Goal: Information Seeking & Learning: Understand process/instructions

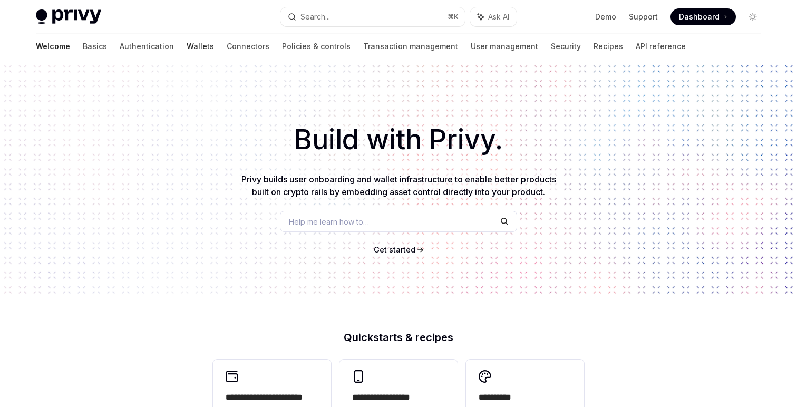
click at [187, 47] on link "Wallets" at bounding box center [200, 46] width 27 height 25
type textarea "*"
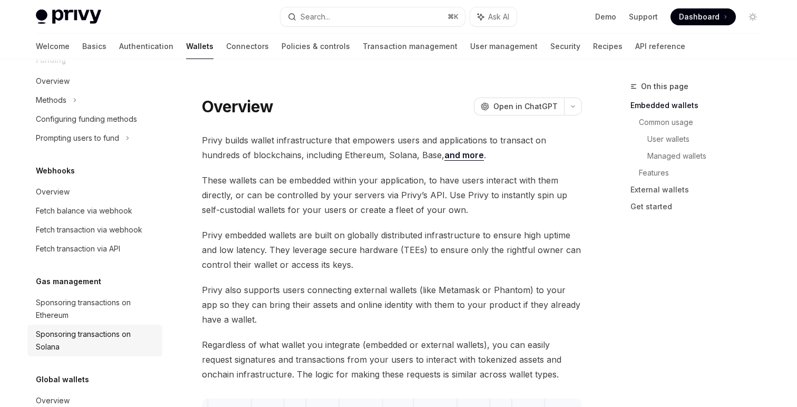
scroll to position [453, 0]
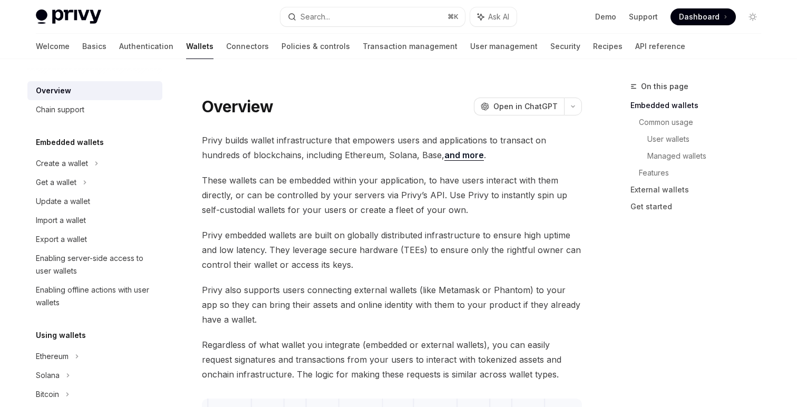
click at [427, 194] on span "These wallets can be embedded within your application, to have users interact w…" at bounding box center [392, 195] width 380 height 44
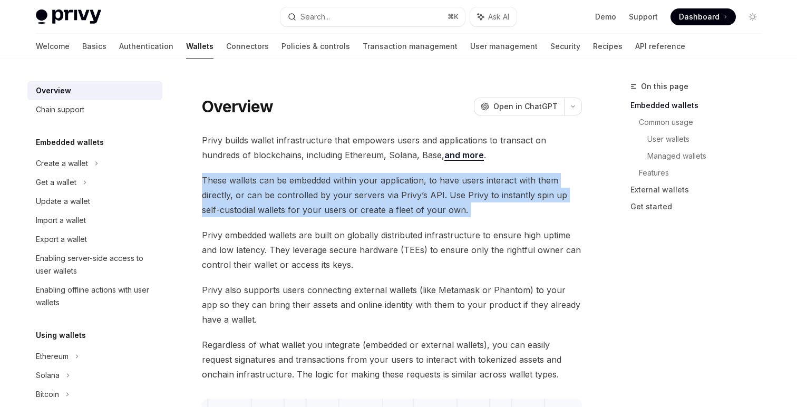
click at [427, 194] on span "These wallets can be embedded within your application, to have users interact w…" at bounding box center [392, 195] width 380 height 44
click at [512, 198] on span "These wallets can be embedded within your application, to have users interact w…" at bounding box center [392, 195] width 380 height 44
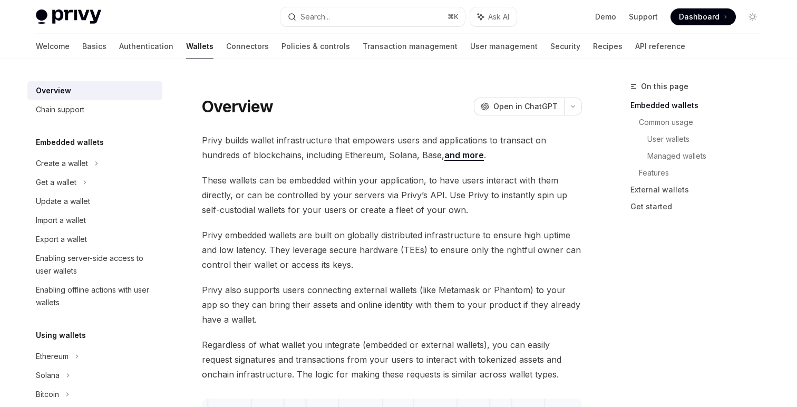
click at [319, 217] on span "These wallets can be embedded within your application, to have users interact w…" at bounding box center [392, 195] width 380 height 44
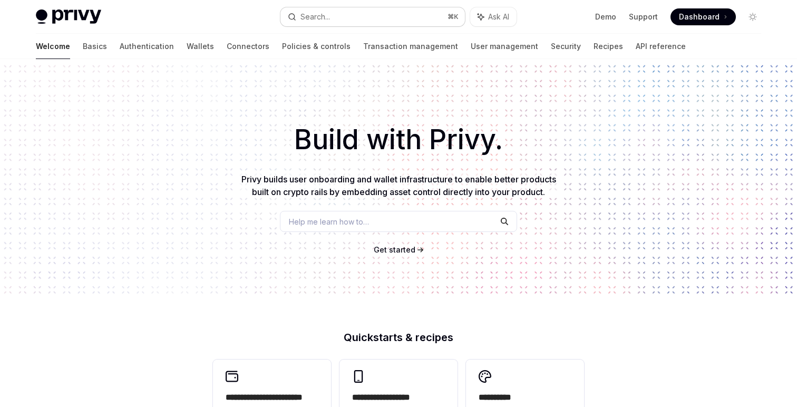
click at [336, 9] on button "Search... ⌘ K" at bounding box center [372, 16] width 184 height 19
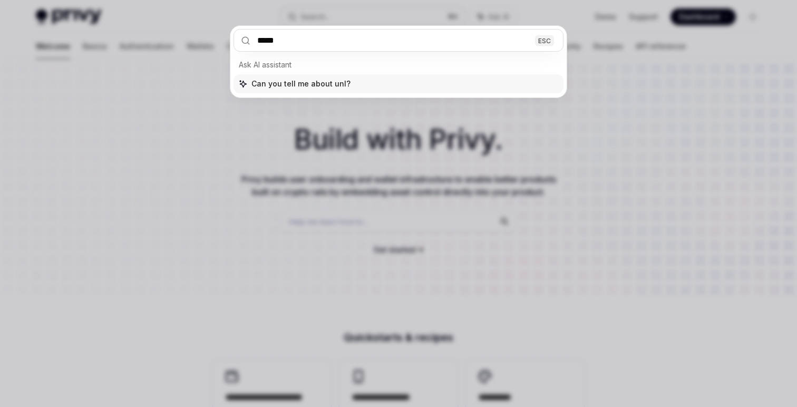
type input "******"
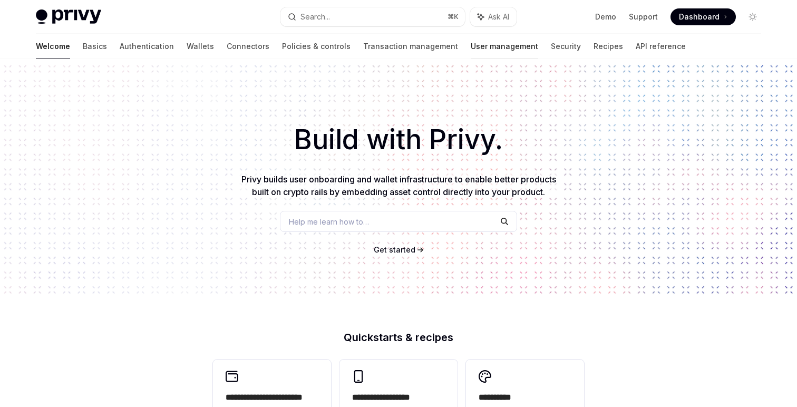
click at [470, 56] on link "User management" at bounding box center [503, 46] width 67 height 25
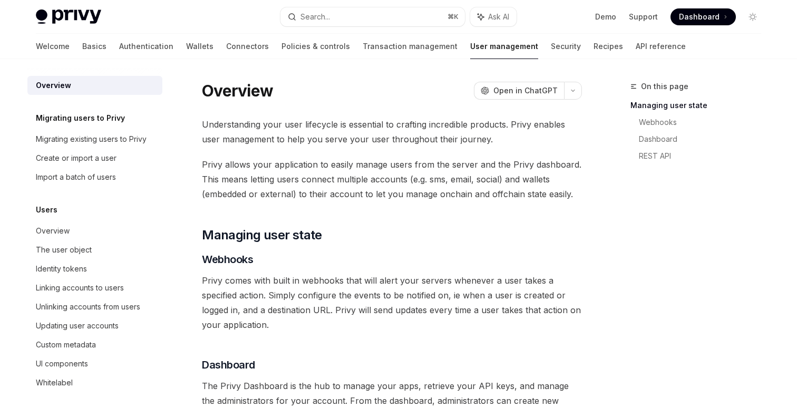
click at [470, 45] on link "User management" at bounding box center [504, 46] width 68 height 25
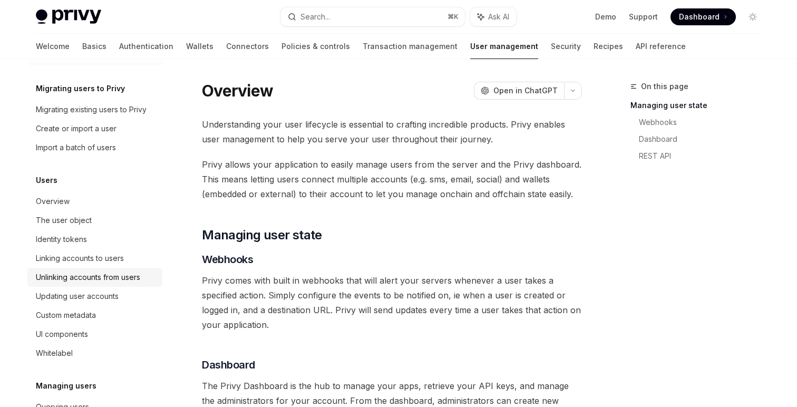
click at [70, 275] on div "Unlinking accounts from users" at bounding box center [88, 277] width 104 height 13
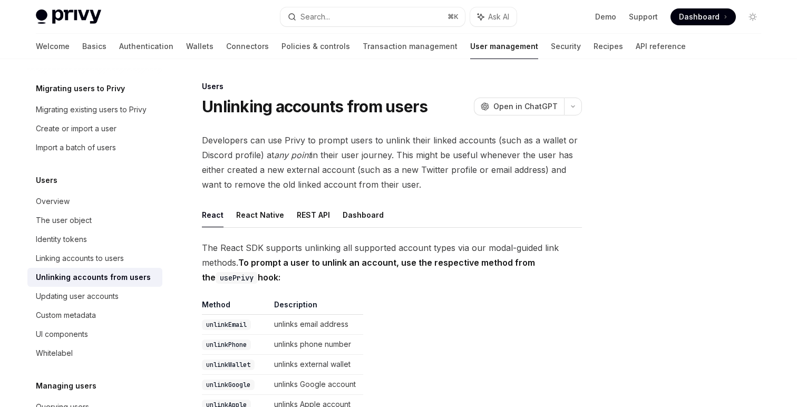
scroll to position [65, 0]
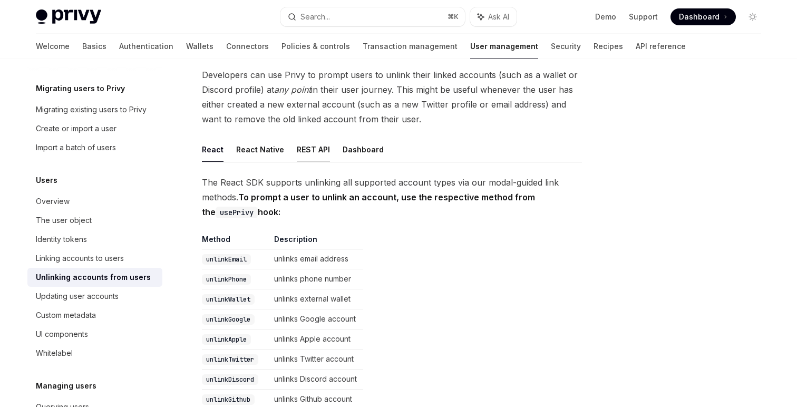
click at [320, 153] on button "REST API" at bounding box center [313, 149] width 33 height 25
type textarea "*"
